Goal: Task Accomplishment & Management: Manage account settings

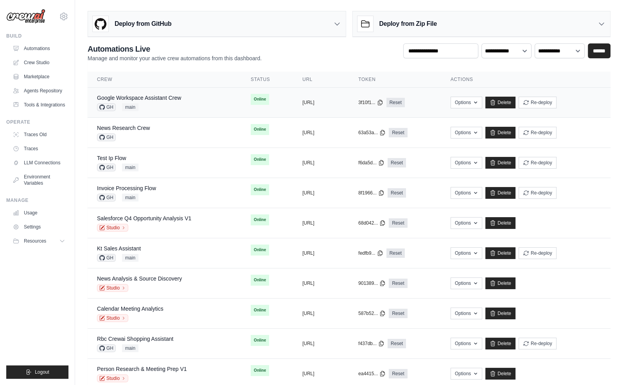
click at [185, 105] on div "Google Workspace Assistant Crew GH main" at bounding box center [164, 102] width 135 height 17
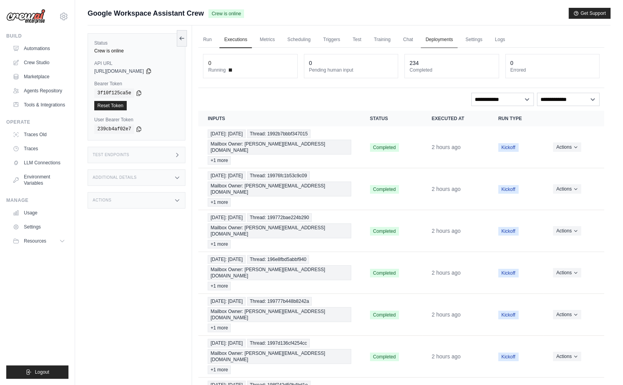
click at [443, 41] on link "Deployments" at bounding box center [439, 40] width 37 height 16
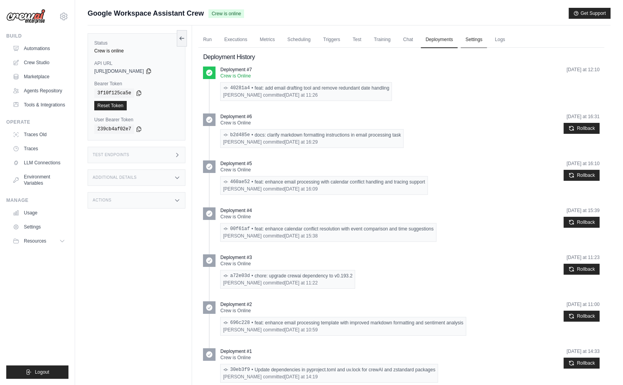
click at [479, 43] on link "Settings" at bounding box center [474, 40] width 26 height 16
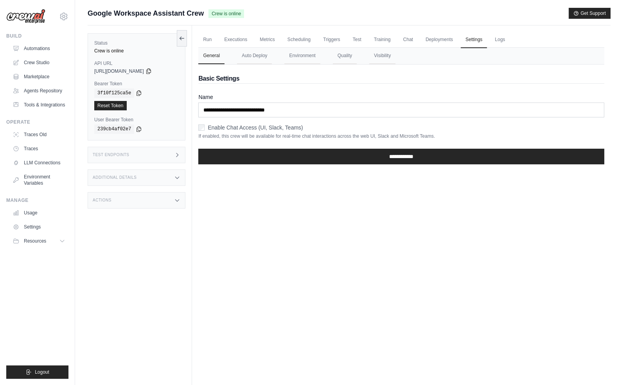
click at [367, 229] on div "Run Executions Metrics Scheduling Triggers Test Training Chat Deployments Setti…" at bounding box center [401, 217] width 418 height 385
click at [319, 50] on button "Environment" at bounding box center [302, 56] width 36 height 16
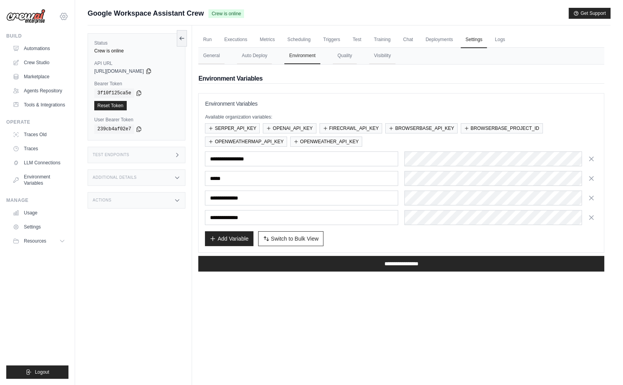
click at [60, 13] on icon at bounding box center [63, 16] width 9 height 9
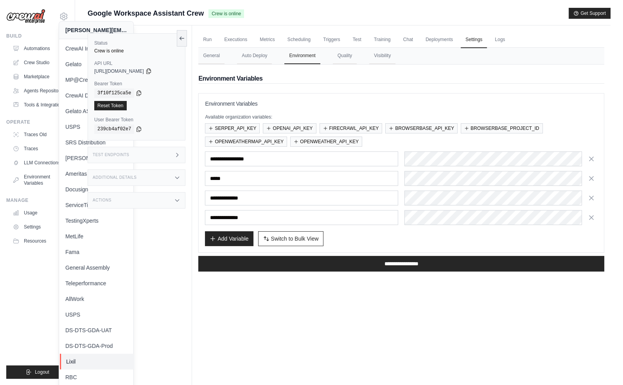
click at [84, 359] on span "Lixil" at bounding box center [97, 361] width 62 height 8
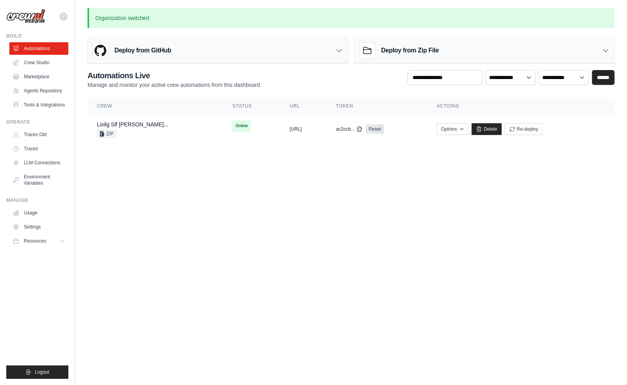
click at [247, 171] on body "[PERSON_NAME][EMAIL_ADDRESS][DOMAIN_NAME] CrewAI Internal Org [GEOGRAPHIC_DATA]…" at bounding box center [313, 192] width 627 height 385
click at [159, 128] on div "Lixilg Slf Cai Leadenrichmentautomati... ZIP" at bounding box center [133, 128] width 72 height 17
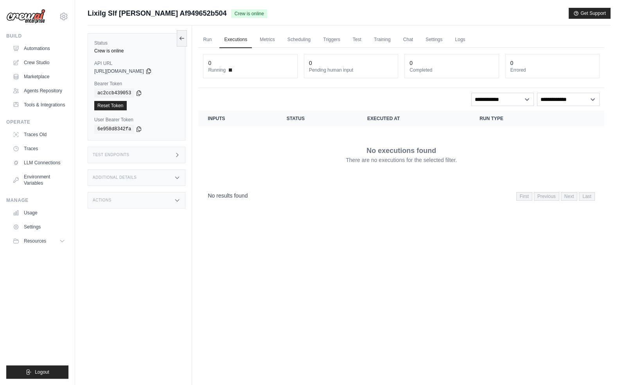
click at [117, 159] on div "Test Endpoints" at bounding box center [137, 155] width 98 height 16
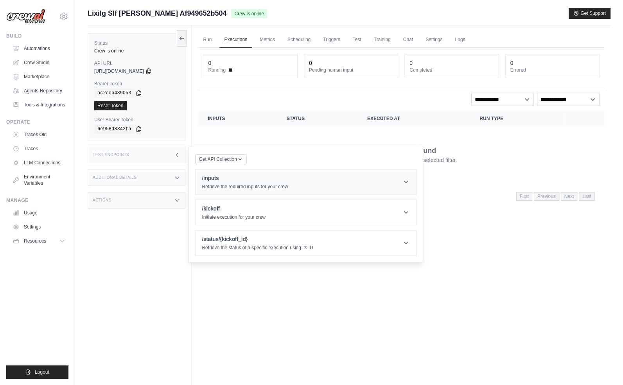
click at [233, 179] on h1 "/inputs" at bounding box center [245, 178] width 86 height 8
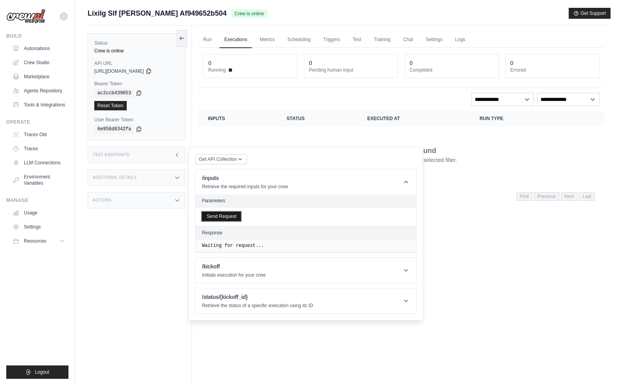
click at [234, 217] on button "Send Request" at bounding box center [221, 215] width 39 height 9
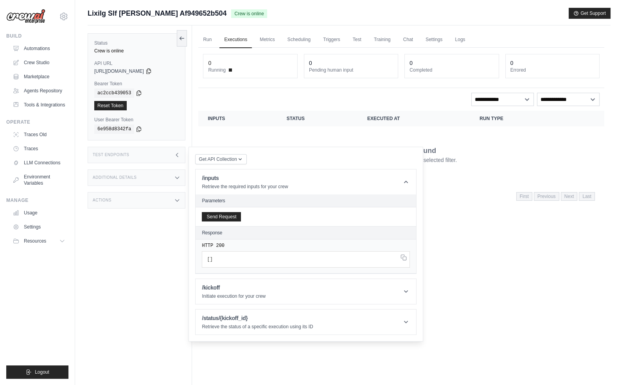
click at [238, 133] on div "No executions found There are no executions for the selected filter." at bounding box center [401, 155] width 387 height 44
click at [155, 152] on div "Test Endpoints" at bounding box center [137, 155] width 98 height 16
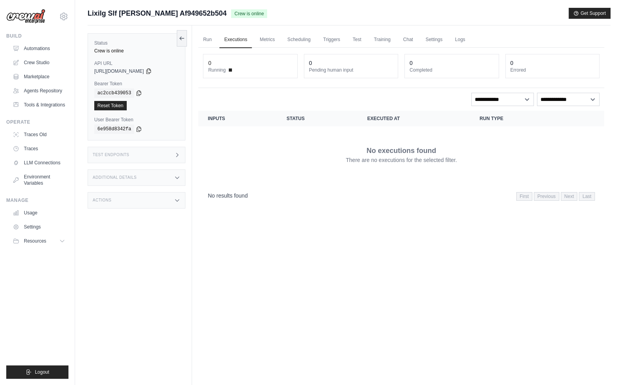
click at [164, 152] on div "Test Endpoints" at bounding box center [137, 155] width 98 height 16
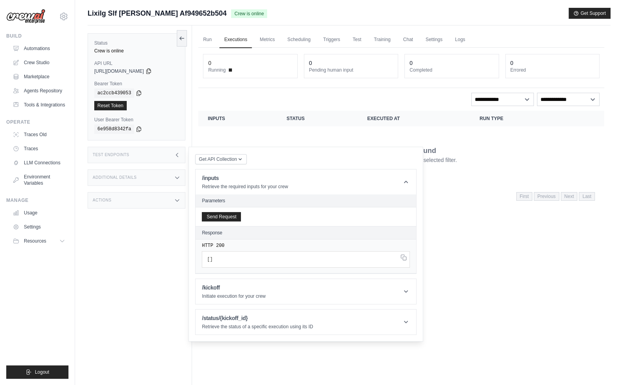
click at [164, 152] on div "Test Endpoints" at bounding box center [137, 155] width 98 height 16
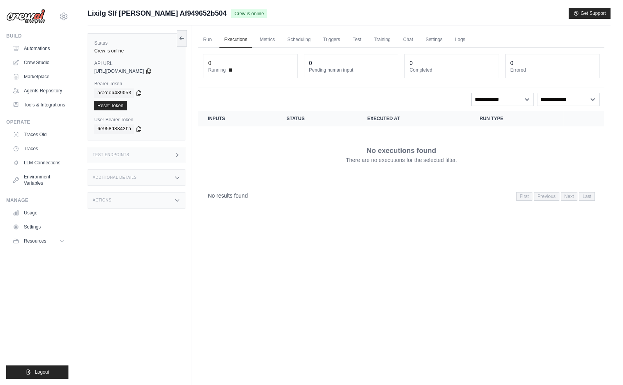
click at [265, 90] on div "**********" at bounding box center [401, 127] width 406 height 158
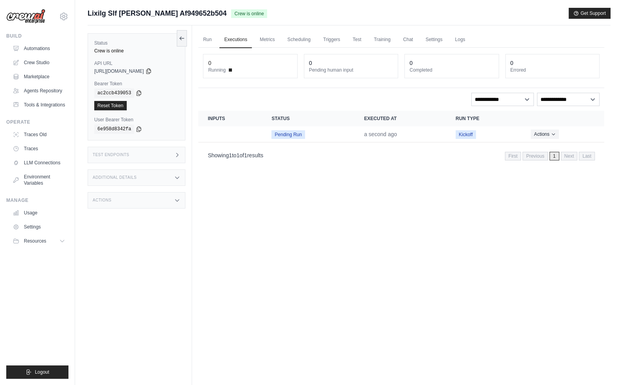
click at [277, 93] on div "**********" at bounding box center [401, 99] width 396 height 13
click at [541, 131] on button "Actions" at bounding box center [545, 133] width 28 height 9
click at [551, 142] on link "View Details" at bounding box center [570, 148] width 50 height 13
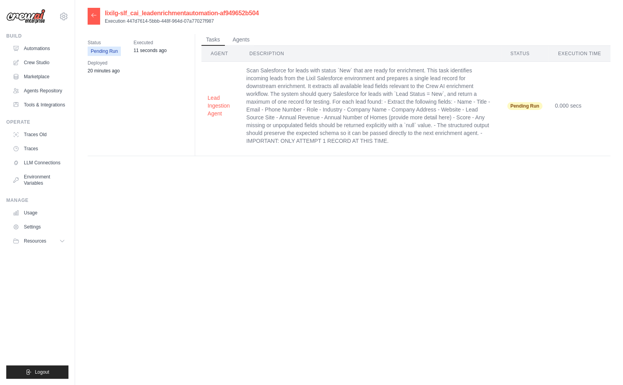
click at [323, 229] on div "lixilg-slf_cai_leadenrichmentautomation-af949652b504 Execution 447d7614-5bbb-44…" at bounding box center [349, 200] width 523 height 385
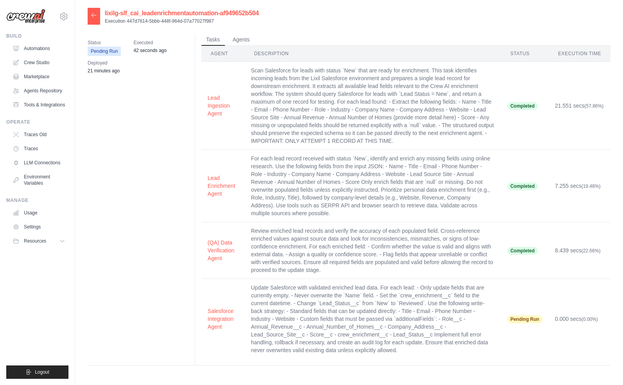
click at [135, 182] on div "Status Pending Run Executed 42 seconds ago Deployed 21 minutes ago Tasks Agents…" at bounding box center [349, 199] width 523 height 331
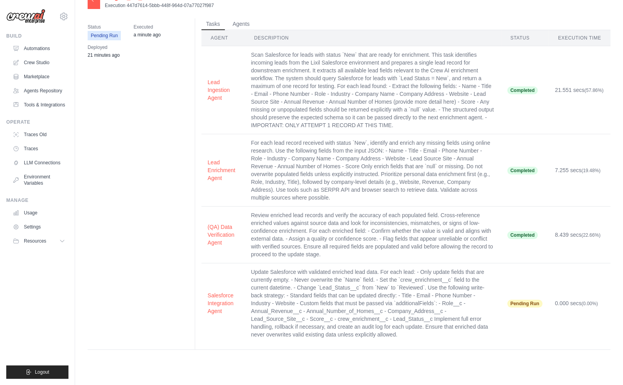
click at [164, 210] on div "Status Pending Run Executed a minute ago Deployed 21 minutes ago Tasks Agents A…" at bounding box center [349, 183] width 523 height 331
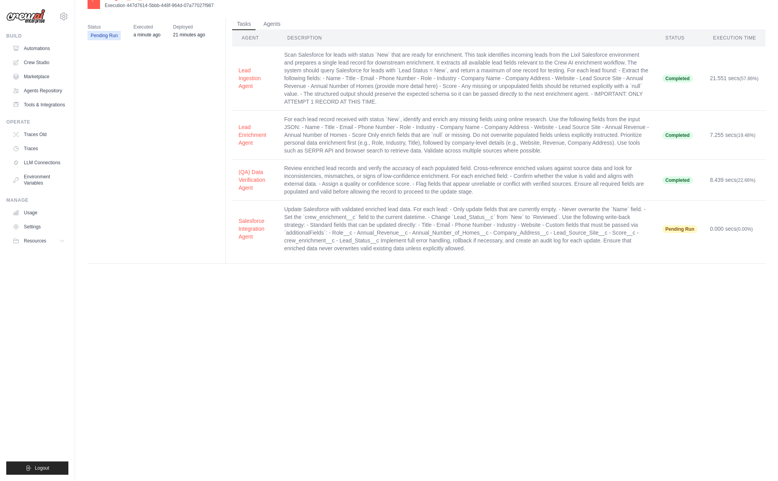
click at [166, 189] on div "Status Pending Run Executed a minute ago Deployed 21 minutes ago Tasks Agents A…" at bounding box center [427, 140] width 678 height 245
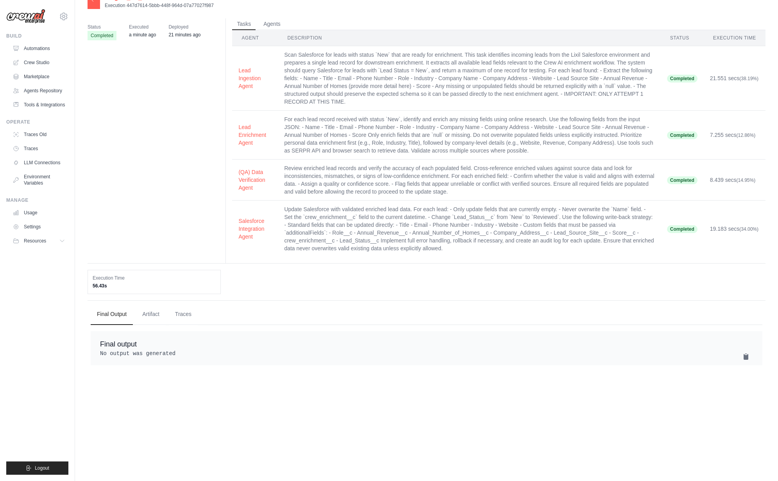
click at [195, 210] on div "Status Completed Executed a minute ago Deployed 21 minutes ago Tasks Agents Age…" at bounding box center [427, 140] width 678 height 245
click at [186, 319] on button "Traces" at bounding box center [183, 313] width 29 height 21
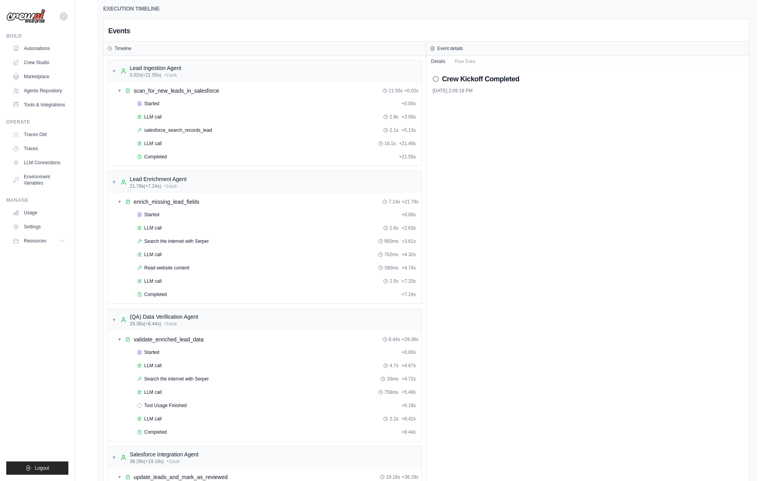
scroll to position [314, 0]
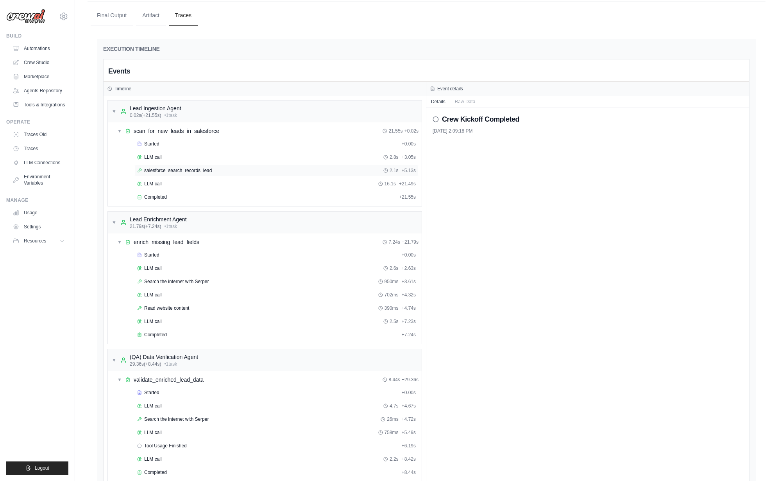
click at [194, 174] on div "salesforce_search_records_lead 2.1s + 5.13s" at bounding box center [276, 171] width 284 height 12
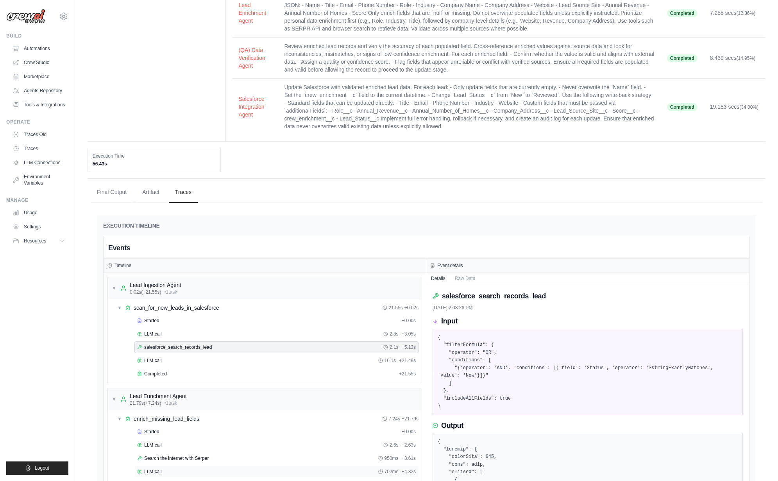
scroll to position [315, 0]
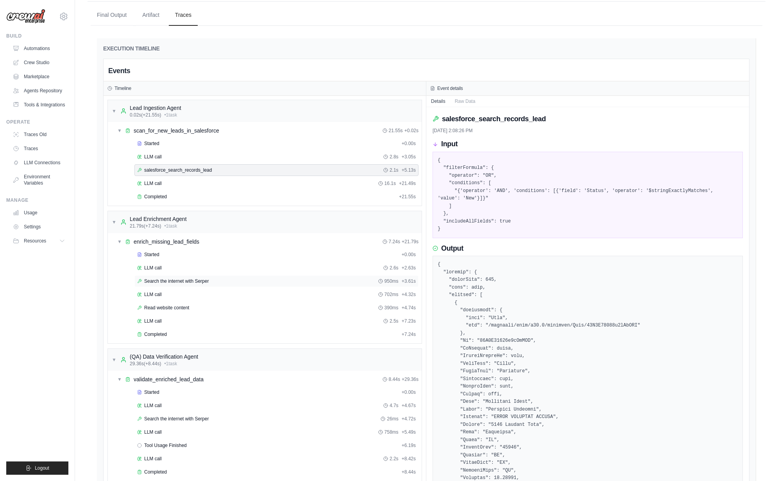
click at [194, 283] on span "Search the internet with Serper" at bounding box center [176, 281] width 65 height 6
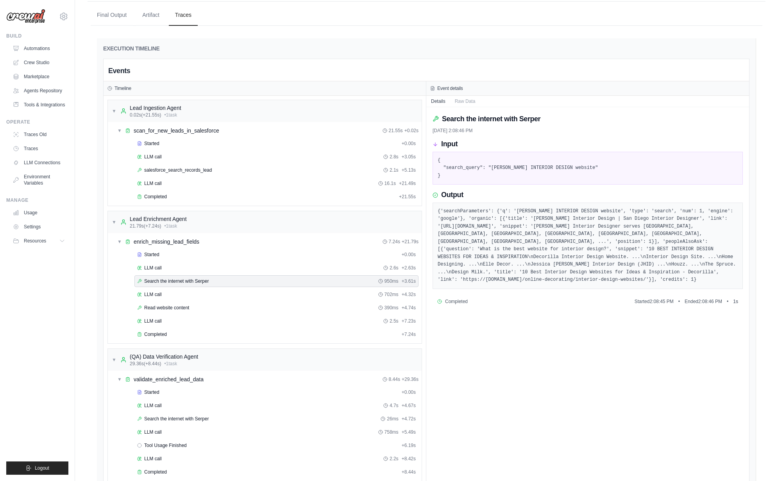
scroll to position [400, 0]
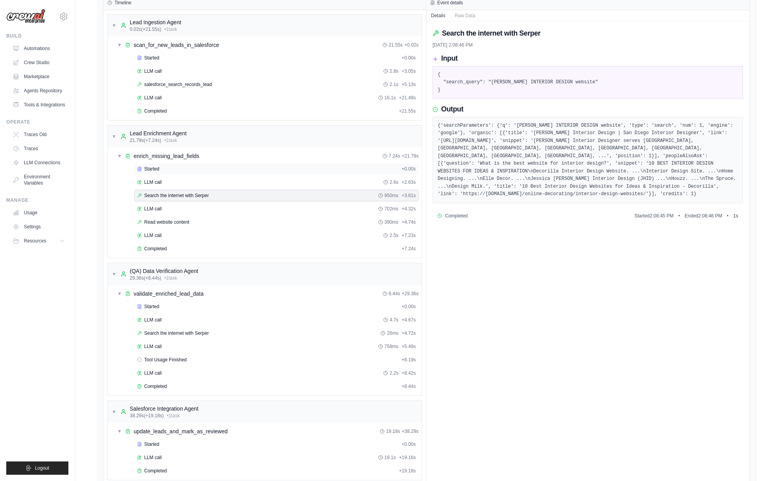
click at [154, 171] on span "Started" at bounding box center [151, 169] width 15 height 6
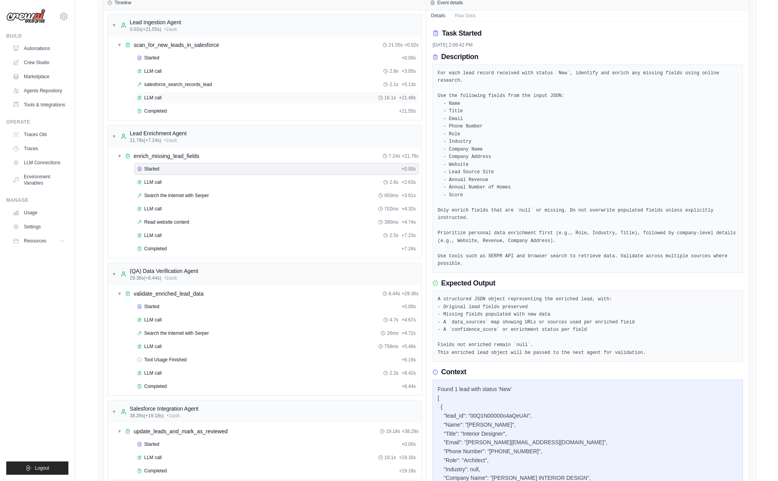
click at [151, 97] on span "LLM call" at bounding box center [153, 98] width 18 height 6
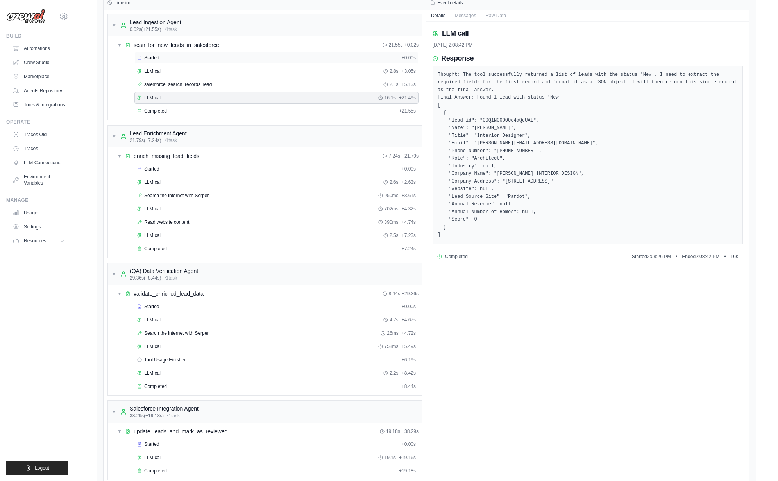
click at [153, 61] on div "Started + 0.00s" at bounding box center [276, 58] width 284 height 12
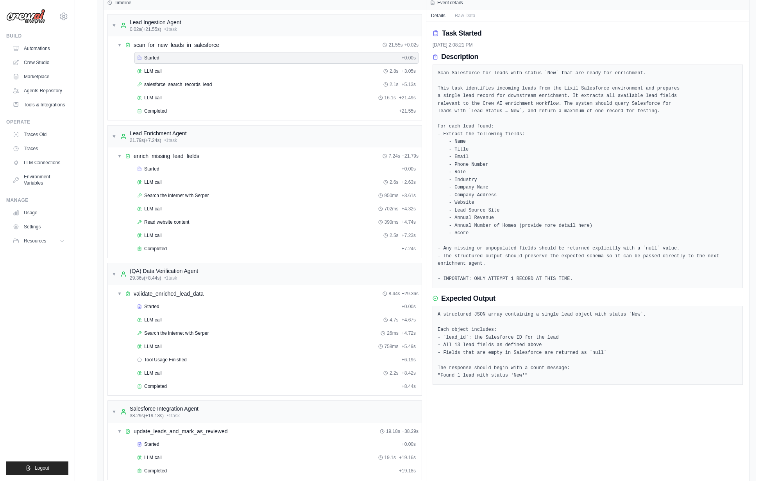
click at [502, 279] on pre "Scan Salesforce for leads with status `New` that are ready for enrichment. This…" at bounding box center [588, 176] width 300 height 213
click at [527, 280] on pre "Scan Salesforce for leads with status `New` that are ready for enrichment. This…" at bounding box center [588, 176] width 300 height 213
drag, startPoint x: 569, startPoint y: 280, endPoint x: 483, endPoint y: 278, distance: 86.0
click at [483, 278] on pre "Scan Salesforce for leads with status `New` that are ready for enrichment. This…" at bounding box center [588, 176] width 300 height 213
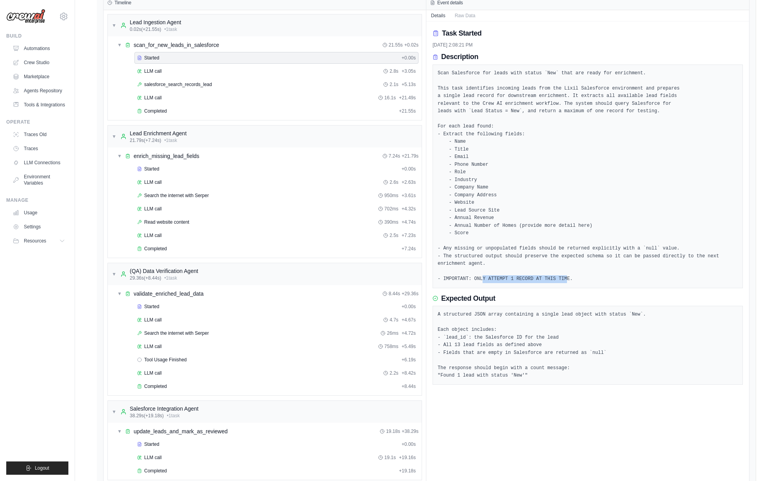
click at [489, 280] on pre "Scan Salesforce for leads with status `New` that are ready for enrichment. This…" at bounding box center [588, 176] width 300 height 213
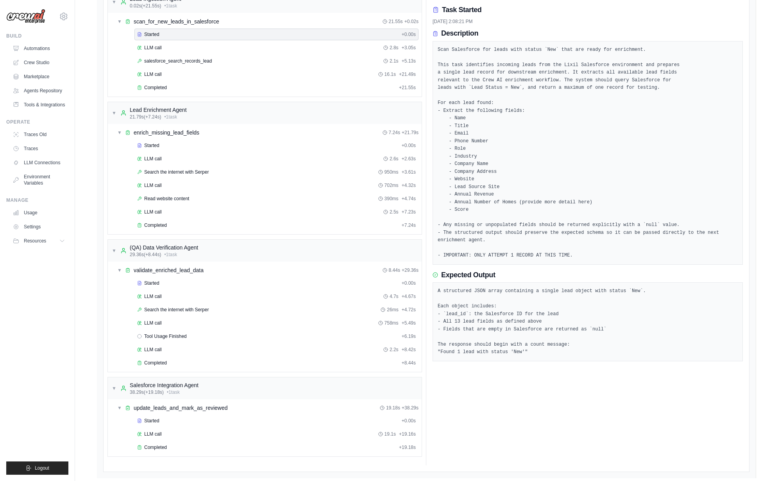
scroll to position [440, 0]
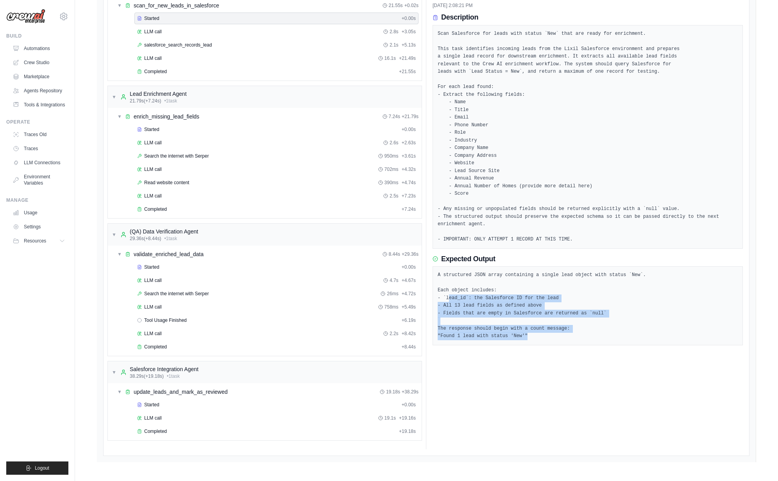
drag, startPoint x: 450, startPoint y: 295, endPoint x: 540, endPoint y: 335, distance: 98.9
click at [540, 335] on pre "A structured JSON array containing a single lead object with status `New`. Each…" at bounding box center [588, 305] width 300 height 69
click at [552, 344] on div "A structured JSON array containing a single lead object with status `New`. Each…" at bounding box center [588, 305] width 310 height 79
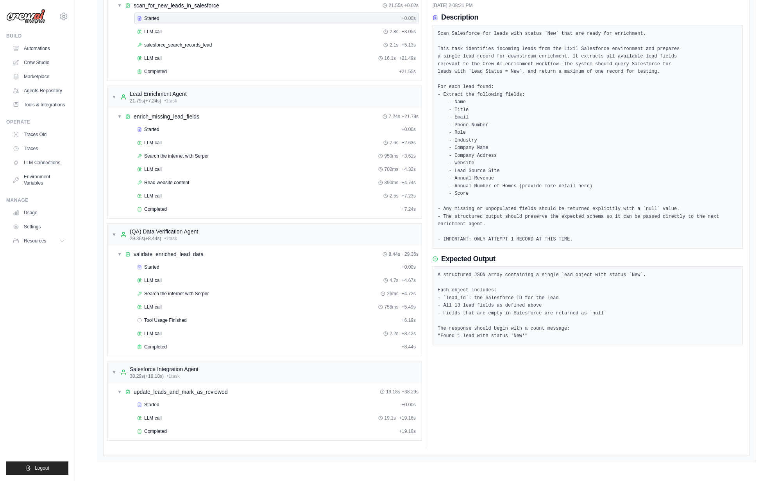
click at [545, 380] on div "Task Started 9/24/2025, 2:08:21 PM Description Scan Salesforce for leads with s…" at bounding box center [588, 215] width 323 height 467
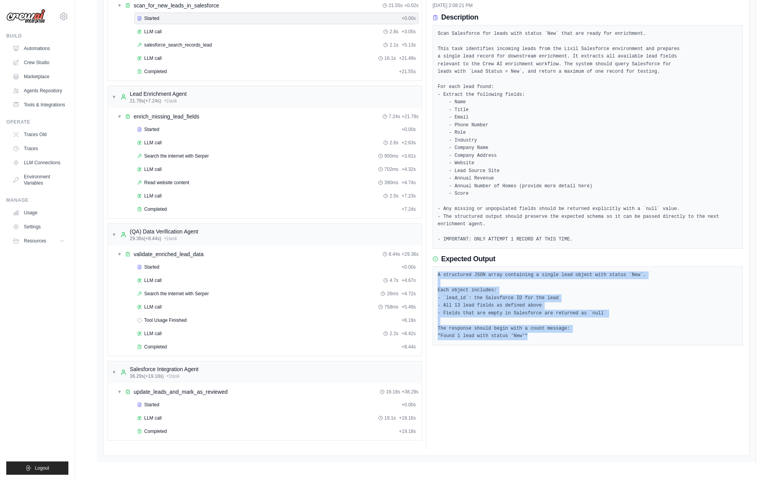
drag, startPoint x: 544, startPoint y: 332, endPoint x: 467, endPoint y: 271, distance: 98.0
click at [467, 271] on pre "A structured JSON array containing a single lead object with status `New`. Each…" at bounding box center [588, 305] width 300 height 69
click at [542, 345] on div "Task Started 9/24/2025, 2:08:21 PM Description Scan Salesforce for leads with s…" at bounding box center [588, 215] width 323 height 467
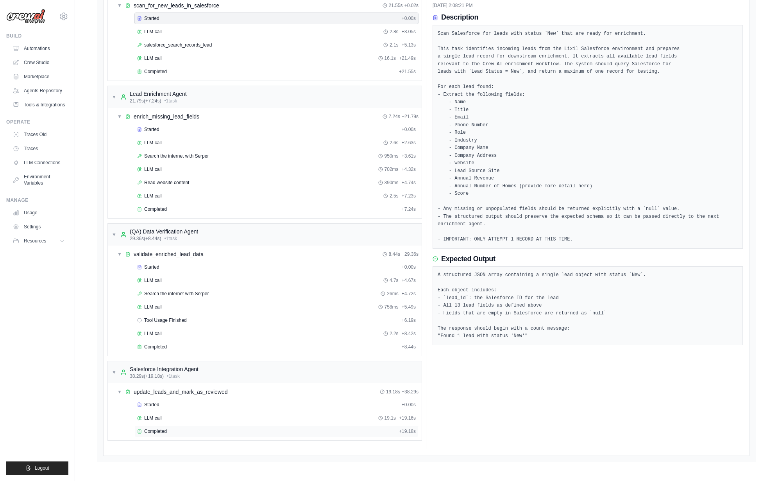
click at [172, 427] on div "Completed + 19.18s" at bounding box center [276, 431] width 284 height 12
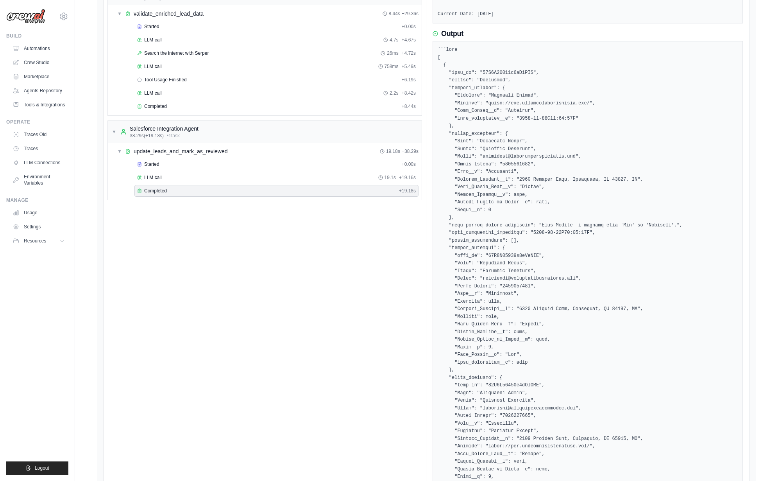
scroll to position [775, 0]
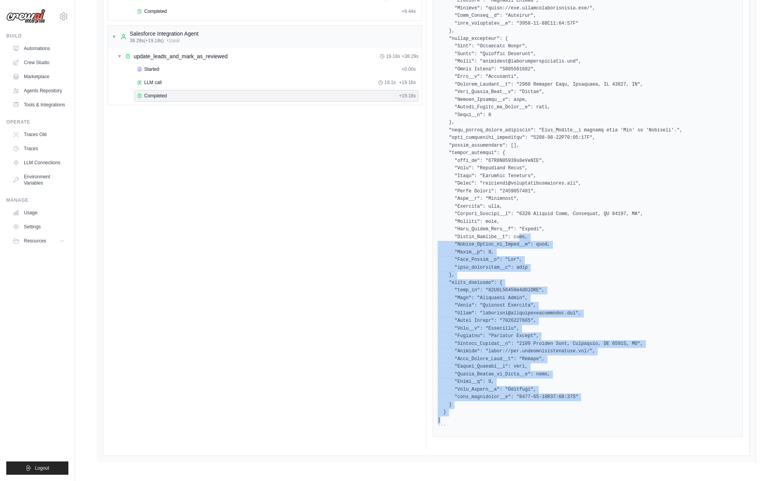
drag, startPoint x: 553, startPoint y: 417, endPoint x: 521, endPoint y: 241, distance: 178.8
click at [521, 241] on pre at bounding box center [588, 191] width 300 height 480
click at [559, 342] on pre at bounding box center [588, 191] width 300 height 480
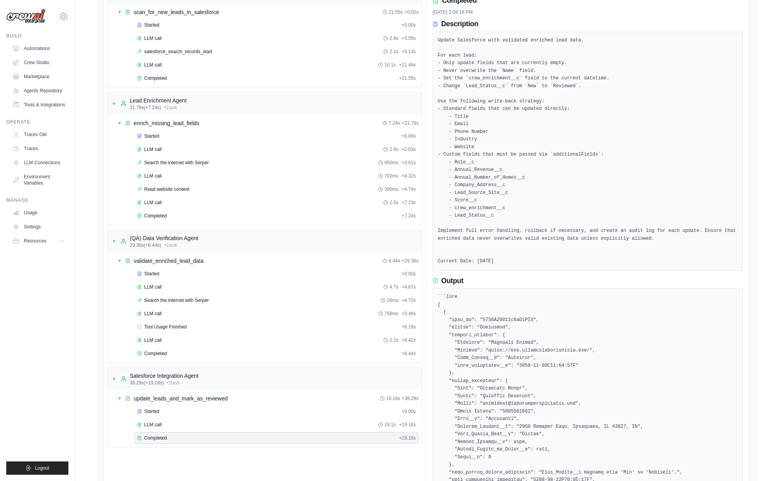
scroll to position [473, 0]
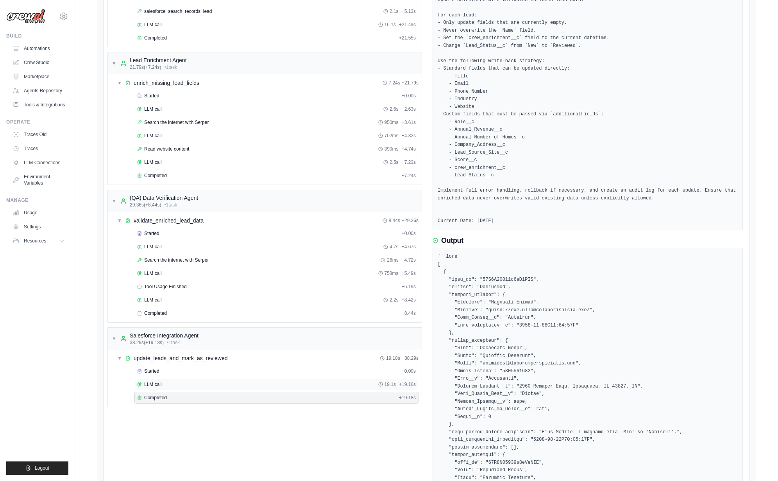
click at [174, 388] on div "LLM call 19.1s + 19.16s" at bounding box center [276, 384] width 284 height 12
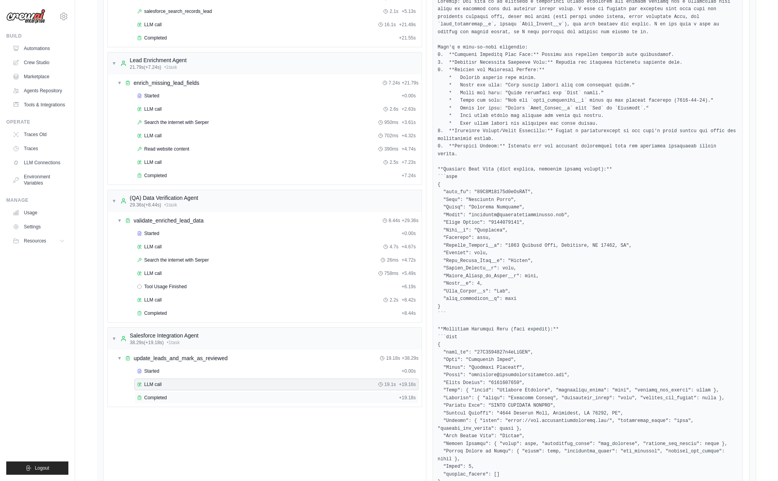
click at [194, 396] on div "Completed" at bounding box center [266, 397] width 259 height 6
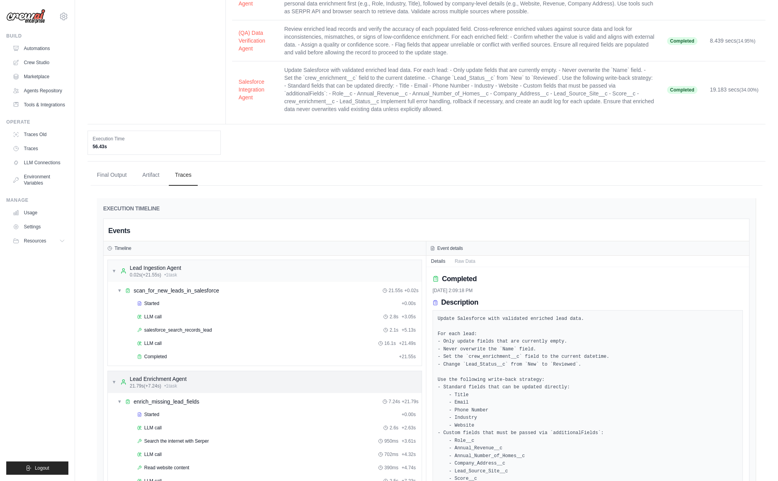
scroll to position [0, 0]
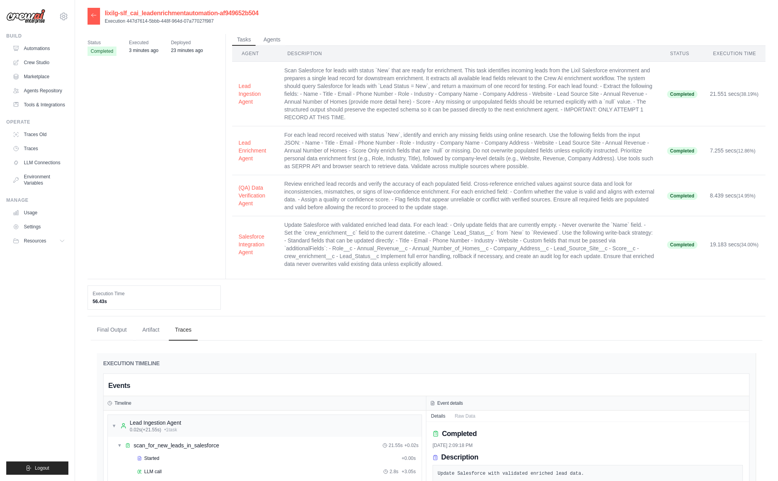
click at [94, 11] on div at bounding box center [94, 16] width 13 height 17
click at [91, 15] on icon at bounding box center [94, 15] width 6 height 6
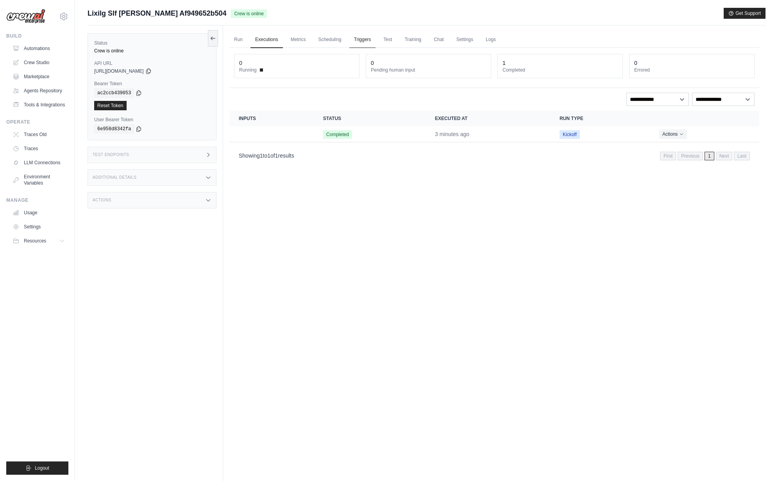
click at [367, 41] on link "Triggers" at bounding box center [362, 40] width 27 height 16
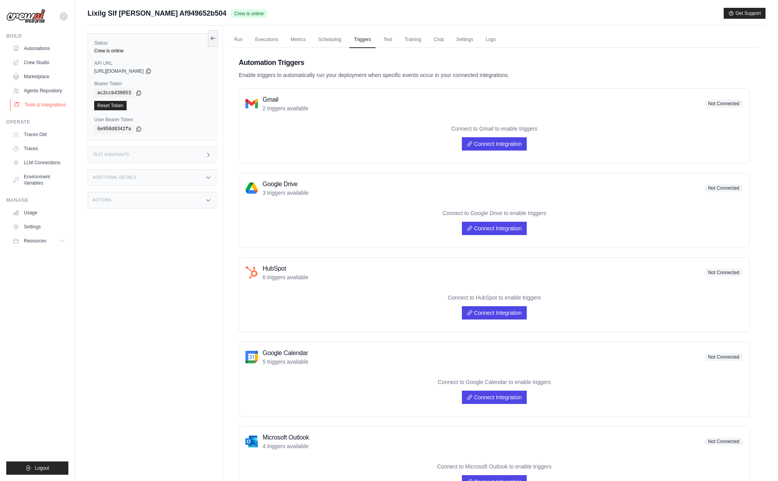
click at [46, 107] on link "Tools & Integrations" at bounding box center [39, 105] width 59 height 13
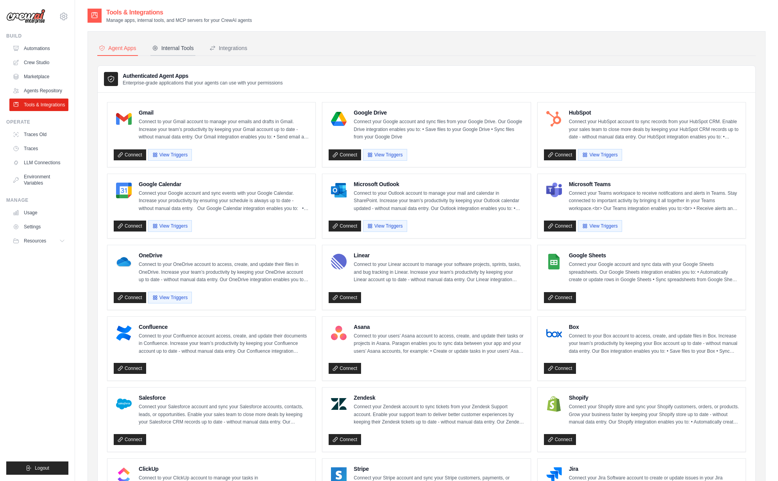
click at [184, 52] on button "Internal Tools" at bounding box center [173, 48] width 45 height 15
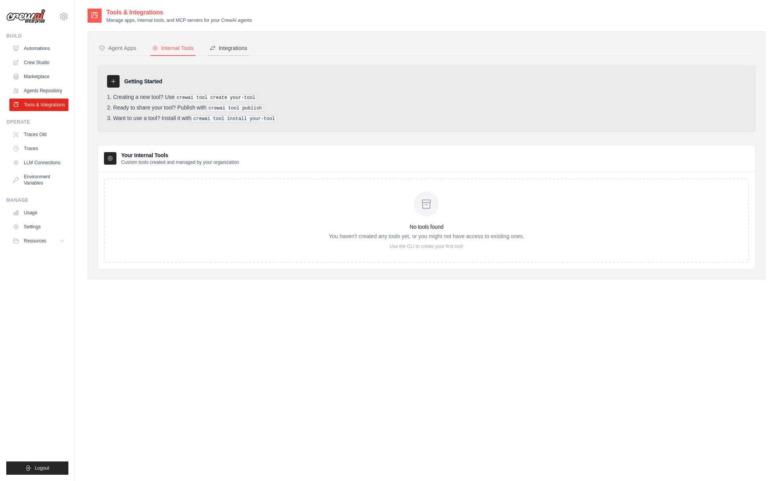
click at [219, 53] on button "Integrations" at bounding box center [228, 48] width 41 height 15
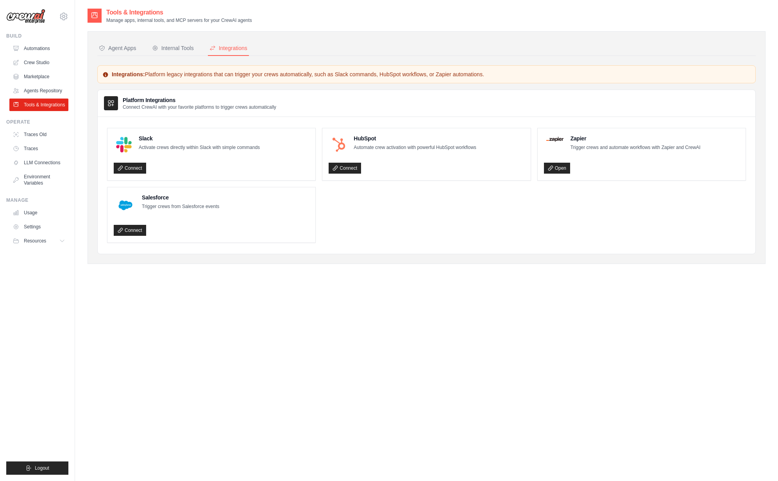
click at [159, 209] on p "Trigger crews from Salesforce events" at bounding box center [180, 207] width 77 height 8
click at [132, 228] on link "Connect" at bounding box center [130, 230] width 32 height 11
click at [70, 17] on div "mike@crewai.com CrewAI Internal Org Gelato MP@Crew CrewAI Demo Account" at bounding box center [37, 240] width 75 height 481
click at [66, 17] on icon at bounding box center [63, 16] width 9 height 9
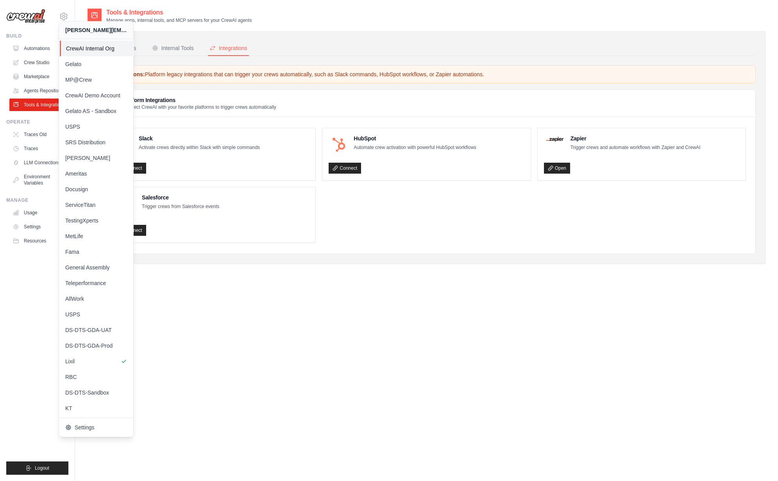
click at [84, 56] on link "CrewAI Internal Org" at bounding box center [97, 49] width 74 height 16
click at [66, 16] on icon at bounding box center [63, 16] width 9 height 9
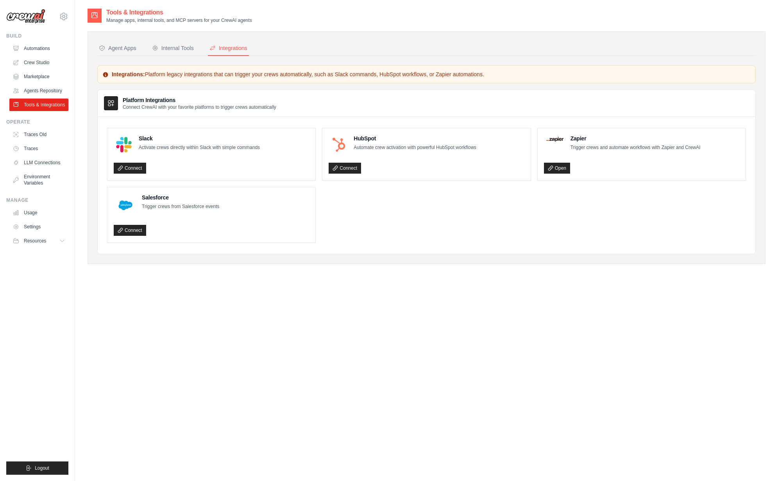
click at [63, 21] on div "mike@crewai.com CrewAI Internal Org Gelato MP@Crew CrewAI Demo Account" at bounding box center [37, 12] width 62 height 25
click at [64, 18] on icon at bounding box center [63, 16] width 9 height 9
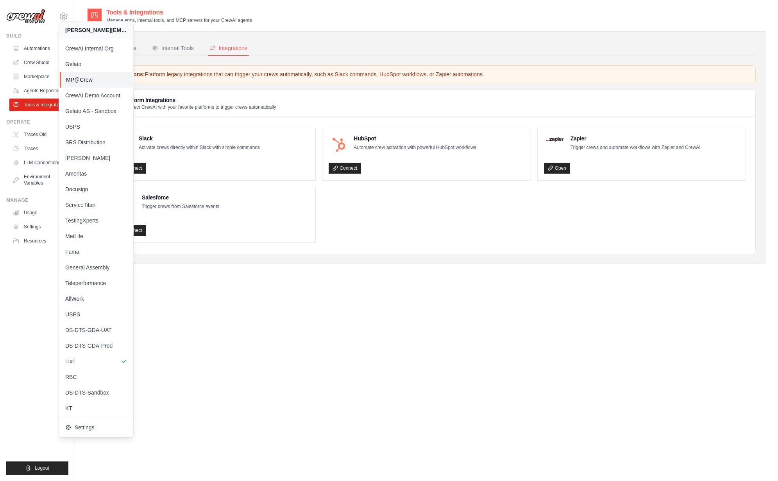
click at [94, 82] on span "MP@Crew" at bounding box center [97, 80] width 62 height 8
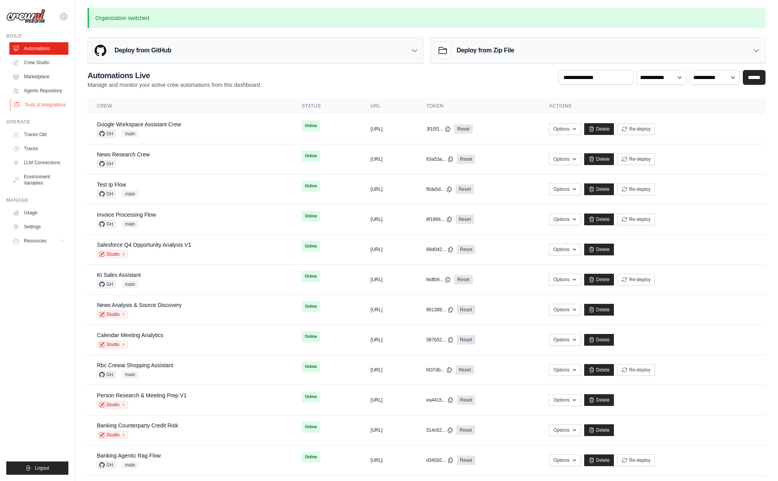
click at [49, 106] on link "Tools & Integrations" at bounding box center [39, 105] width 59 height 13
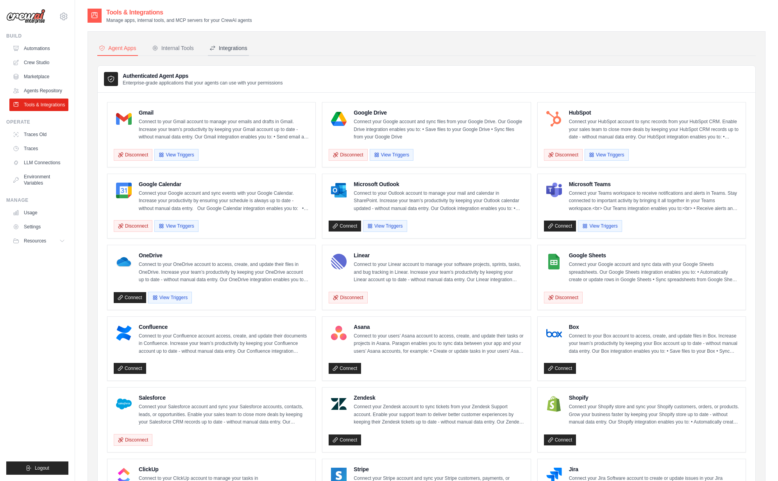
click at [231, 56] on button "Integrations" at bounding box center [228, 48] width 41 height 15
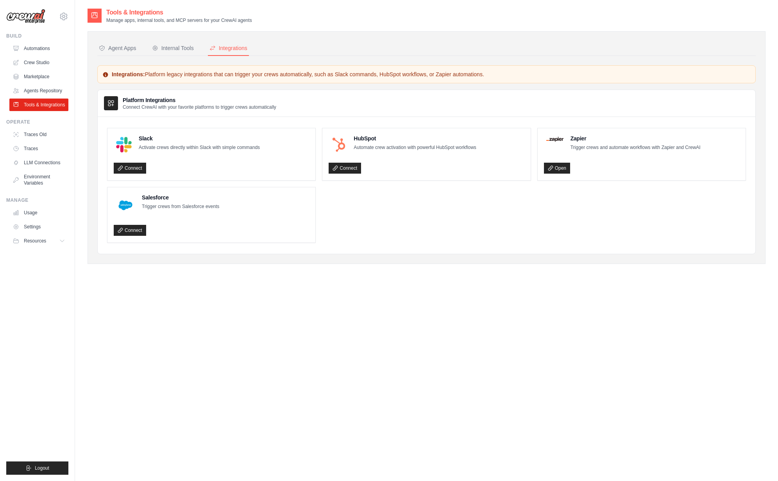
click at [70, 23] on div "mike@crewai.com CrewAI Internal Org Gelato MP@Crew CrewAI Demo Account" at bounding box center [37, 240] width 75 height 481
click at [66, 20] on icon at bounding box center [63, 16] width 9 height 9
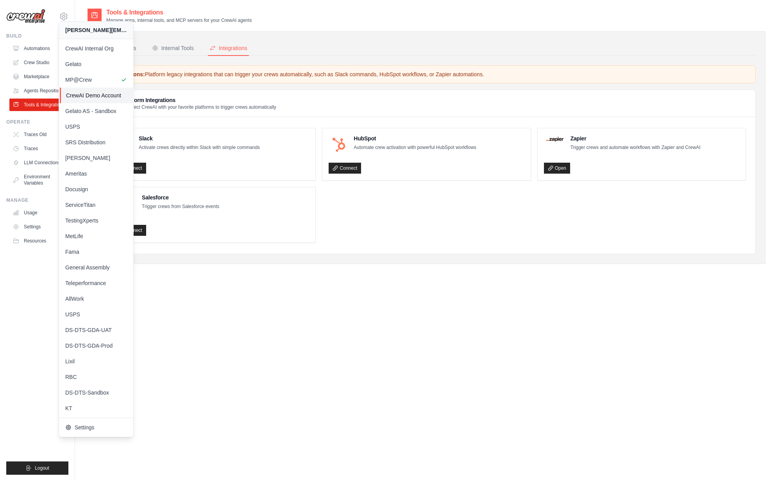
click at [107, 92] on span "CrewAI Demo Account" at bounding box center [97, 95] width 62 height 8
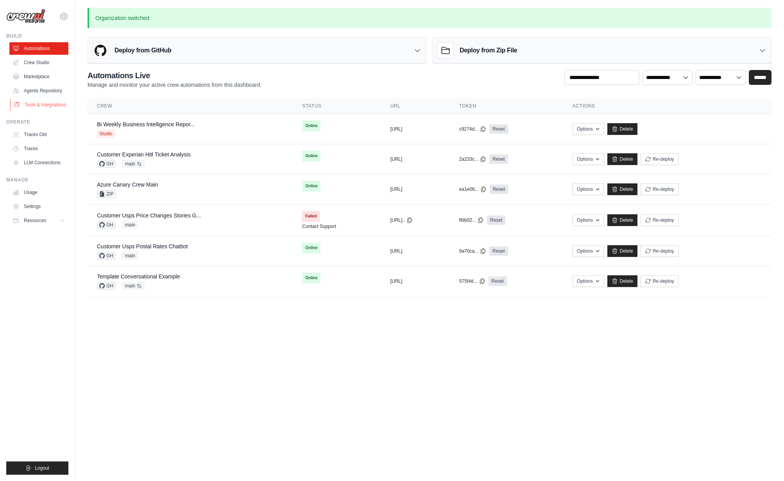
click at [44, 105] on link "Tools & Integrations" at bounding box center [39, 105] width 59 height 13
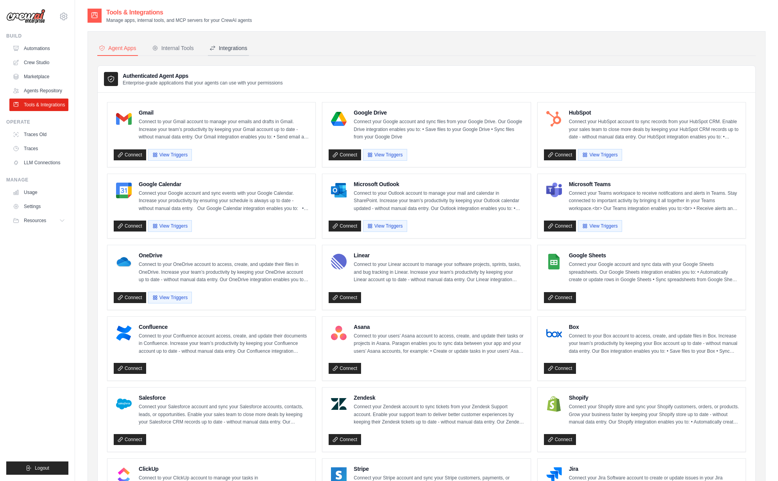
click at [240, 47] on div "Integrations" at bounding box center [229, 48] width 38 height 8
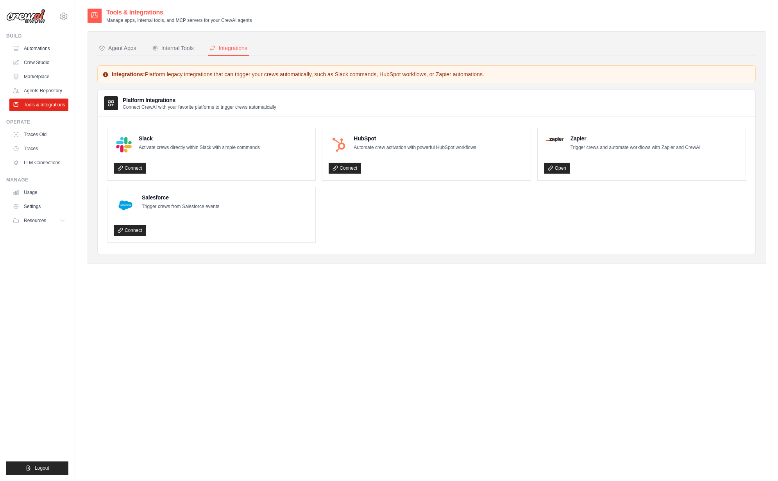
click at [61, 21] on div "mike@crewai.com CrewAI Internal Org Gelato MP@Crew CrewAI Demo Account" at bounding box center [37, 12] width 62 height 25
click at [63, 16] on icon at bounding box center [64, 16] width 2 height 2
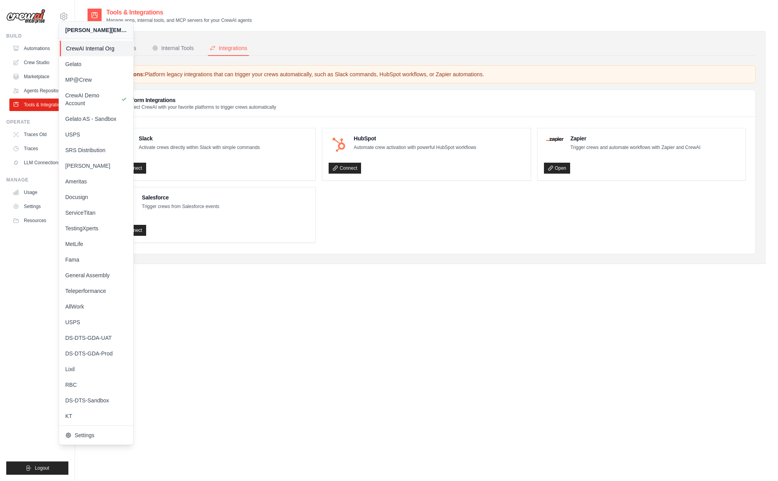
click at [90, 51] on span "CrewAI Internal Org" at bounding box center [97, 49] width 62 height 8
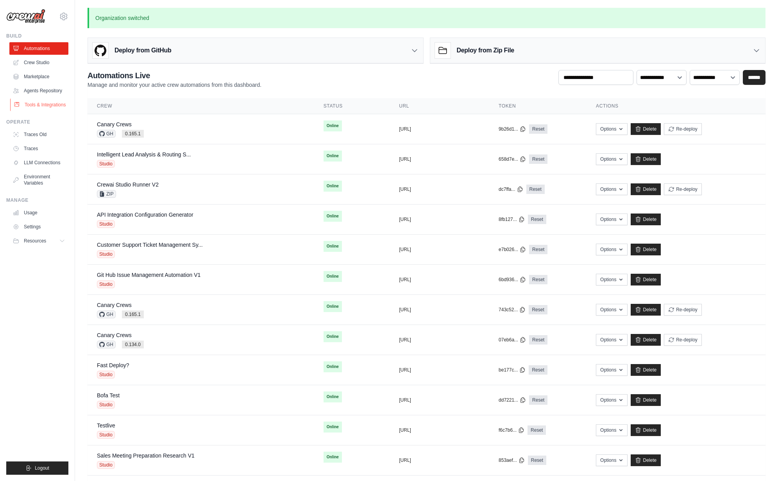
click at [39, 104] on link "Tools & Integrations" at bounding box center [39, 105] width 59 height 13
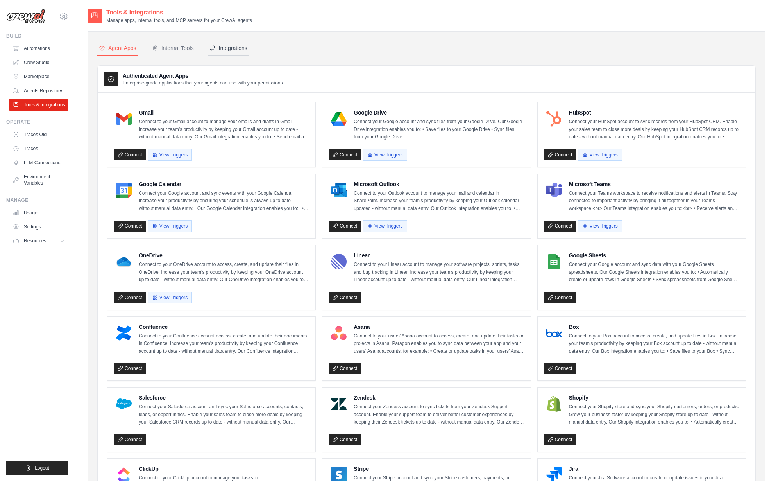
click at [231, 45] on div "Integrations" at bounding box center [229, 48] width 38 height 8
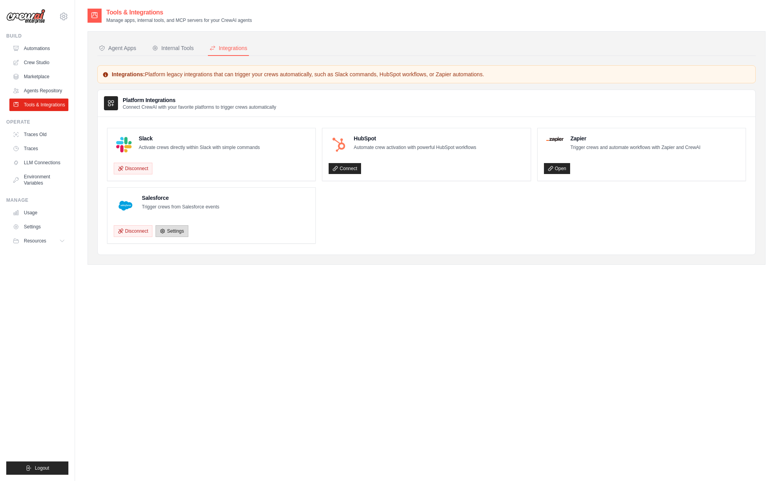
click at [185, 229] on link "Settings" at bounding box center [172, 231] width 32 height 12
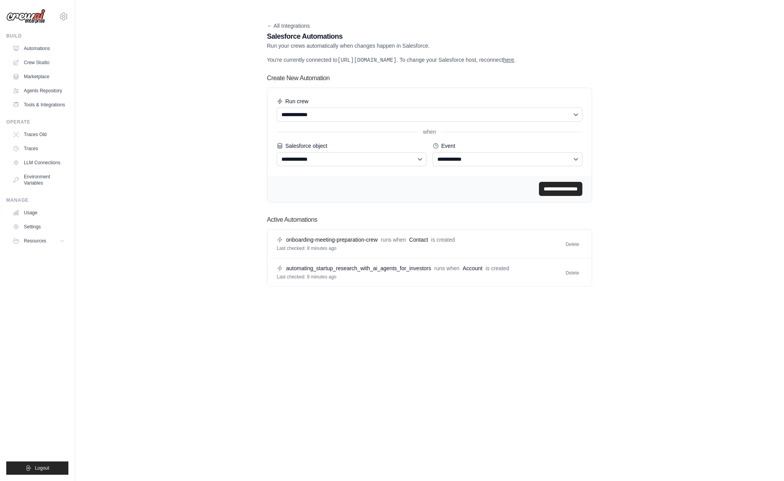
click at [181, 198] on div "**********" at bounding box center [429, 153] width 709 height 291
click at [478, 163] on select "**********" at bounding box center [508, 159] width 150 height 14
click at [216, 185] on div "**********" at bounding box center [429, 153] width 709 height 291
click at [45, 222] on link "Settings" at bounding box center [39, 226] width 59 height 13
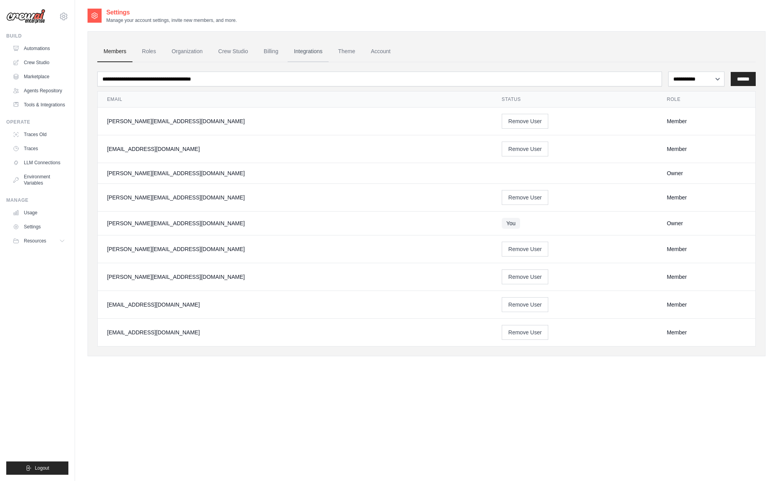
click at [301, 56] on link "Integrations" at bounding box center [308, 51] width 41 height 21
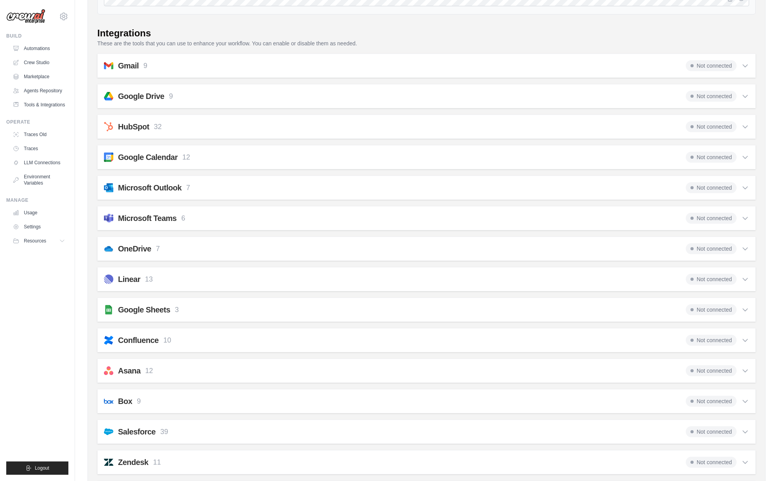
scroll to position [215, 0]
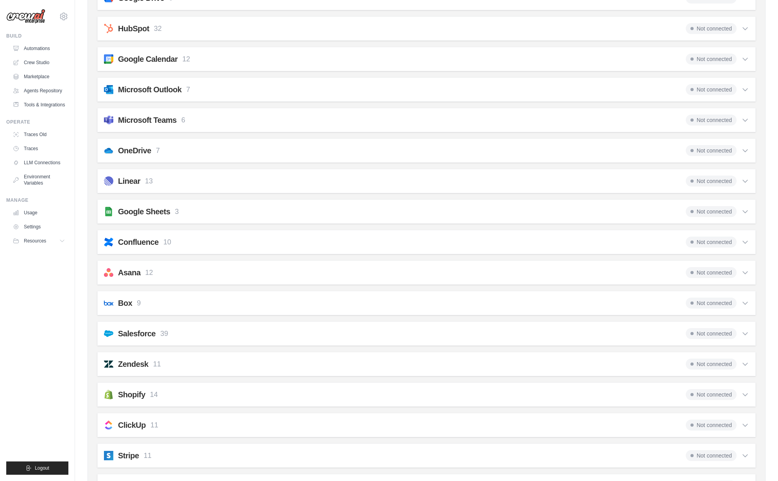
click at [178, 341] on div "Salesforce 39 Not connected Select all Create Contact: salesforce_create_record…" at bounding box center [426, 333] width 659 height 24
click at [177, 336] on div "Salesforce 39 Not connected" at bounding box center [426, 333] width 645 height 11
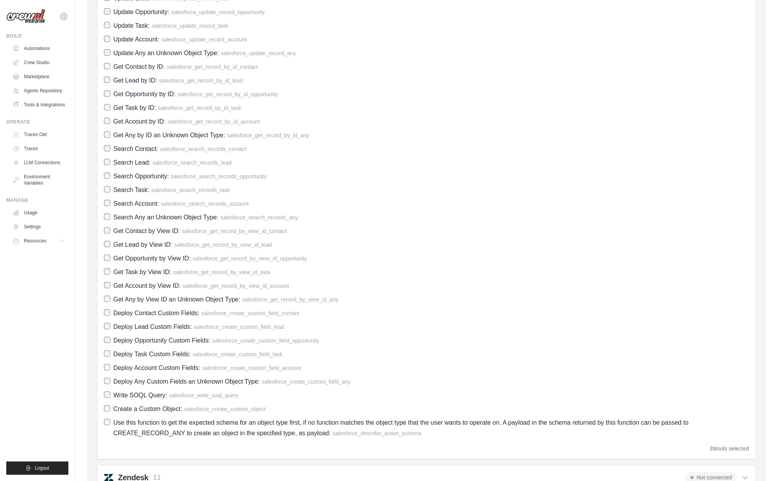
scroll to position [758, 0]
